Goal: Navigation & Orientation: Go to known website

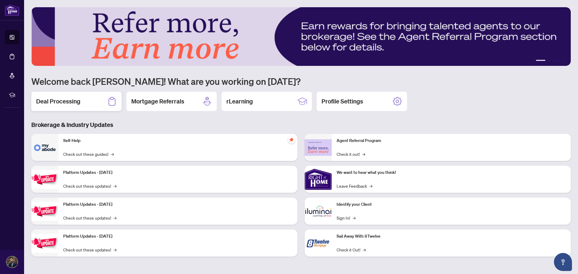
click at [62, 105] on h2 "Deal Processing" at bounding box center [58, 101] width 44 height 8
